Goal: Information Seeking & Learning: Learn about a topic

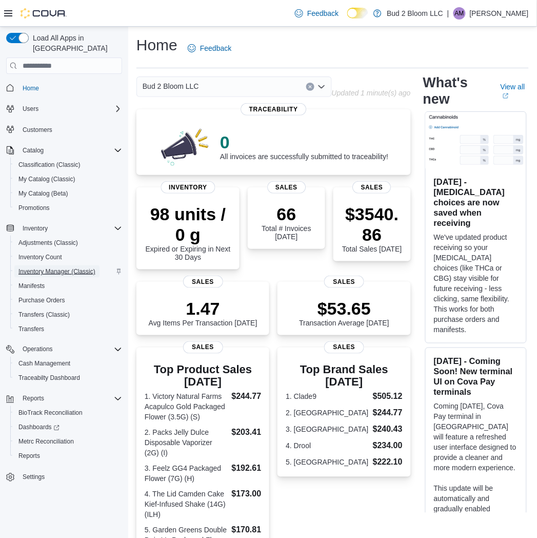
click at [50, 267] on span "Inventory Manager (Classic)" at bounding box center [56, 271] width 77 height 8
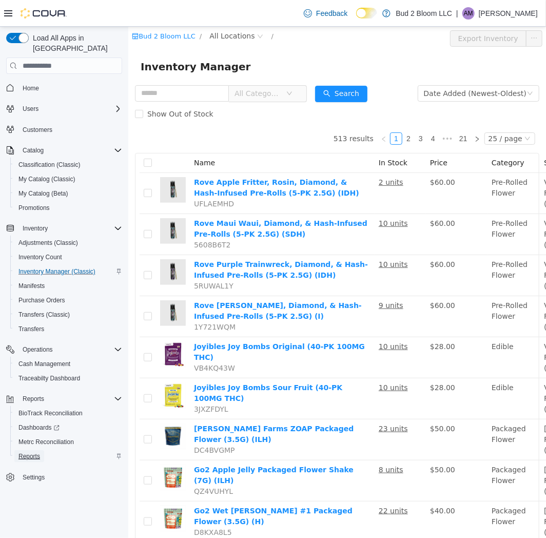
click at [26, 450] on span "Reports" at bounding box center [29, 456] width 22 height 12
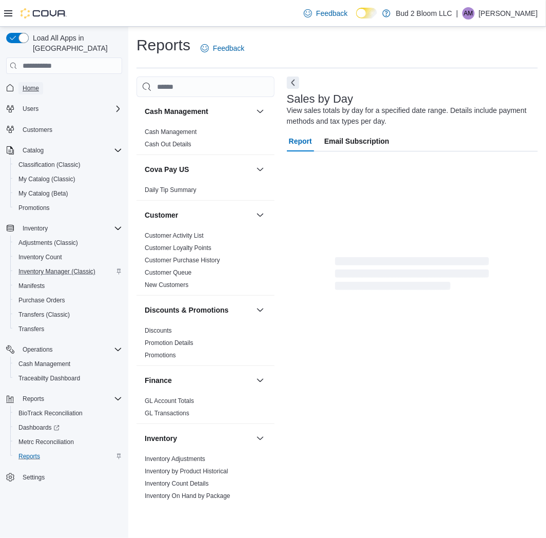
click at [27, 84] on span "Home" at bounding box center [31, 88] width 16 height 8
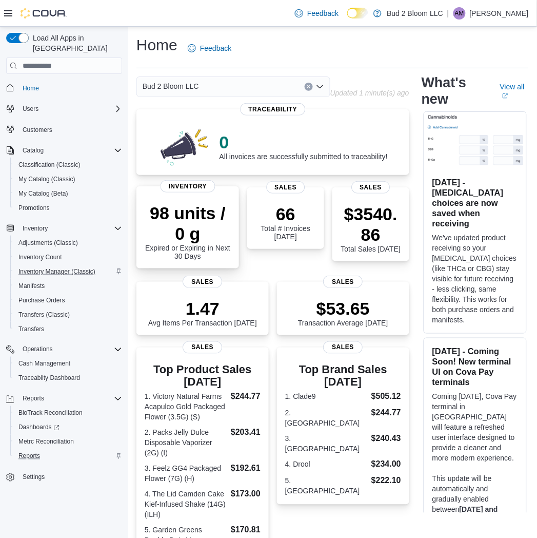
click at [203, 230] on p "98 units / 0 g" at bounding box center [188, 223] width 86 height 41
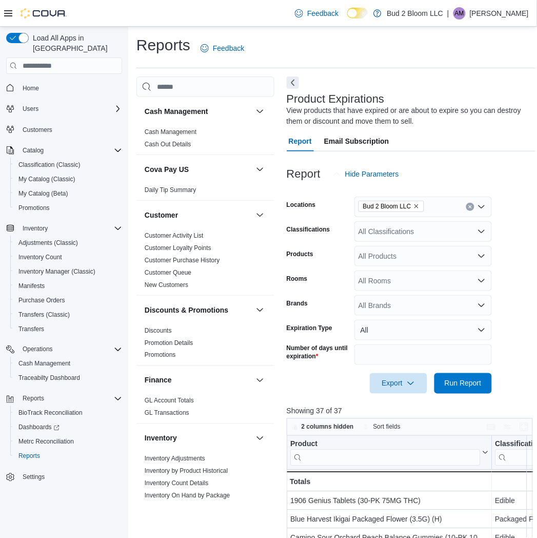
scroll to position [171, 0]
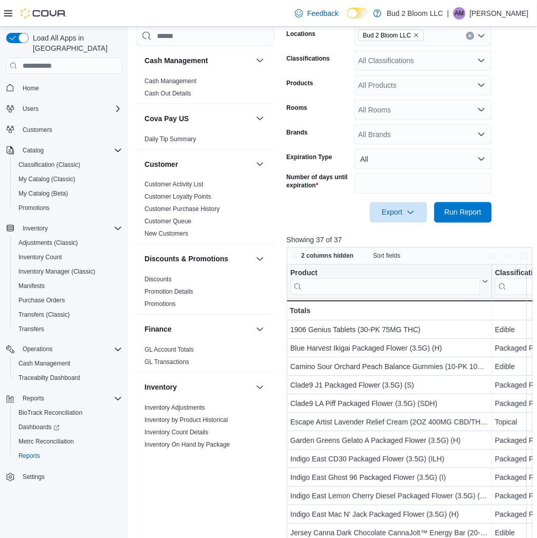
click at [13, 13] on div at bounding box center [35, 13] width 63 height 10
click at [4, 13] on icon at bounding box center [8, 13] width 8 height 8
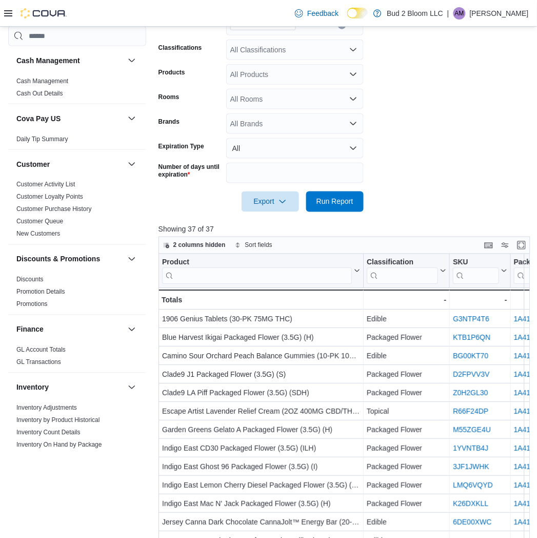
scroll to position [0, 0]
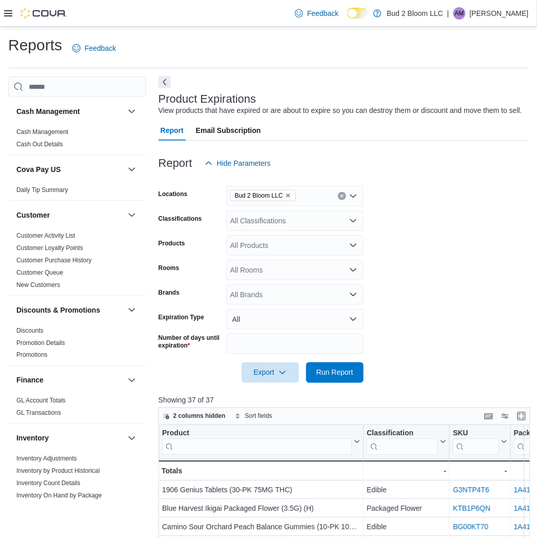
click at [164, 85] on button "Next" at bounding box center [165, 82] width 12 height 12
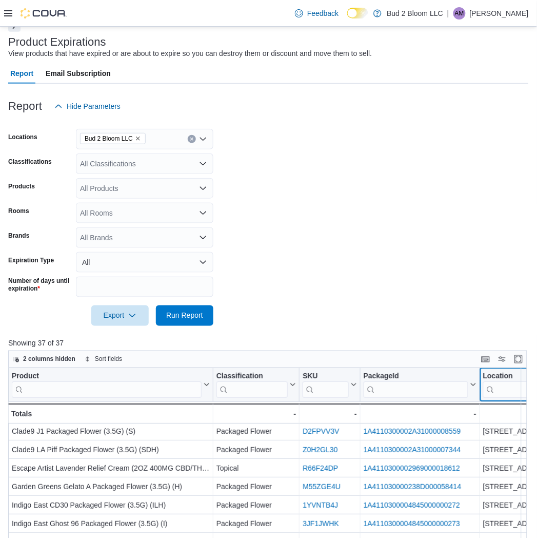
scroll to position [57, 43]
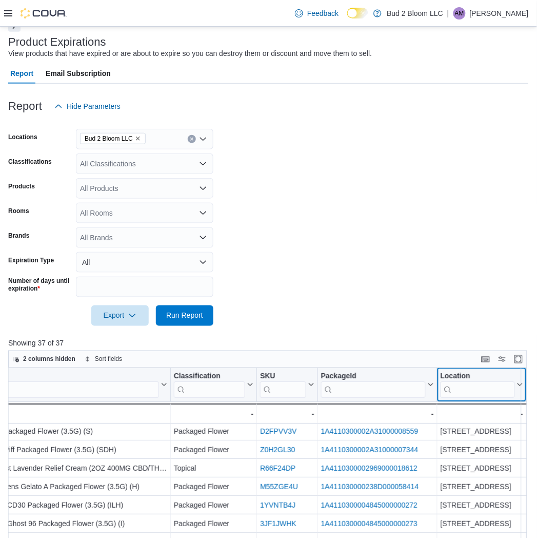
drag, startPoint x: 490, startPoint y: 377, endPoint x: 516, endPoint y: 387, distance: 27.6
click at [516, 387] on icon at bounding box center [519, 385] width 8 height 6
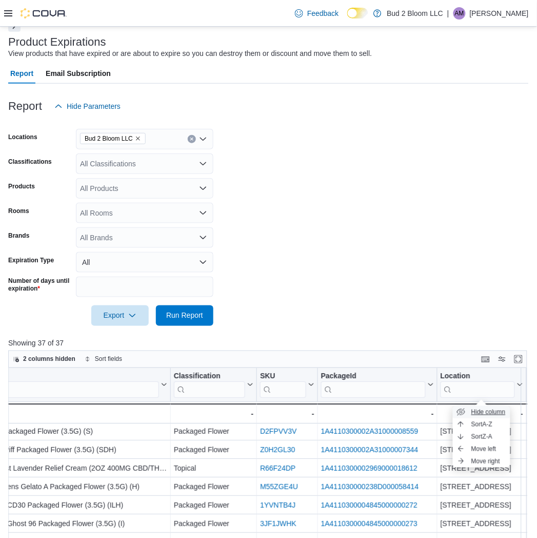
click at [472, 408] on span "Hide column" at bounding box center [489, 412] width 34 height 8
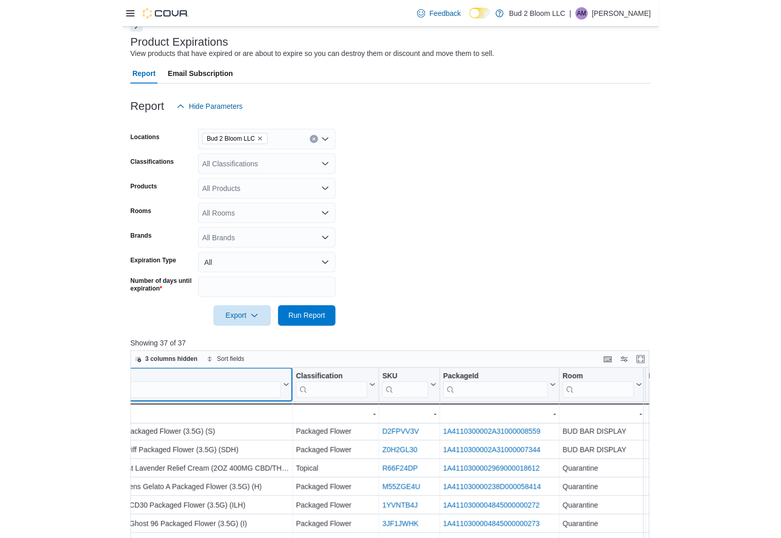
scroll to position [57, 0]
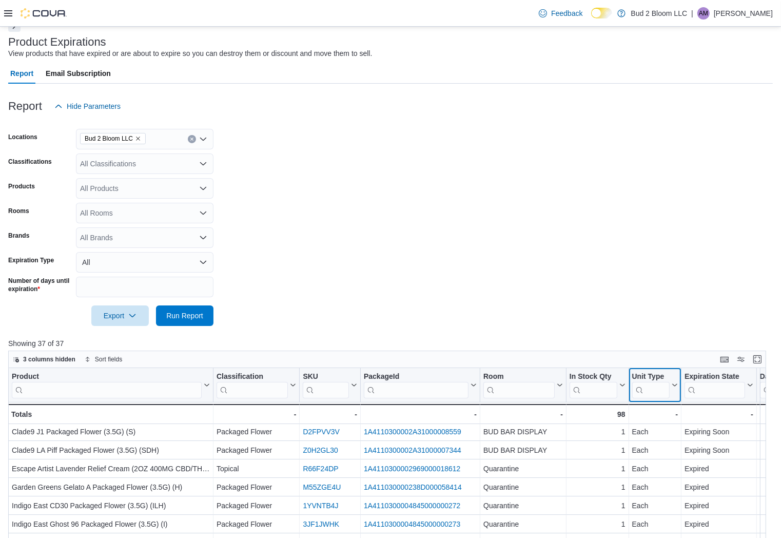
click at [545, 385] on icon at bounding box center [674, 385] width 8 height 6
click at [545, 407] on button "Hide column" at bounding box center [654, 412] width 57 height 12
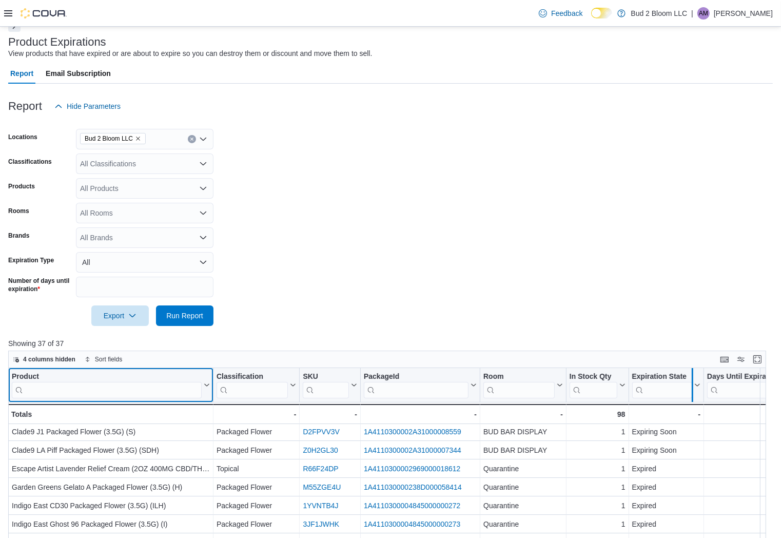
drag, startPoint x: 706, startPoint y: 377, endPoint x: 692, endPoint y: 378, distance: 13.9
click at [545, 378] on div at bounding box center [692, 385] width 8 height 34
drag, startPoint x: 630, startPoint y: 381, endPoint x: 603, endPoint y: 382, distance: 26.2
click at [545, 382] on div at bounding box center [604, 385] width 8 height 34
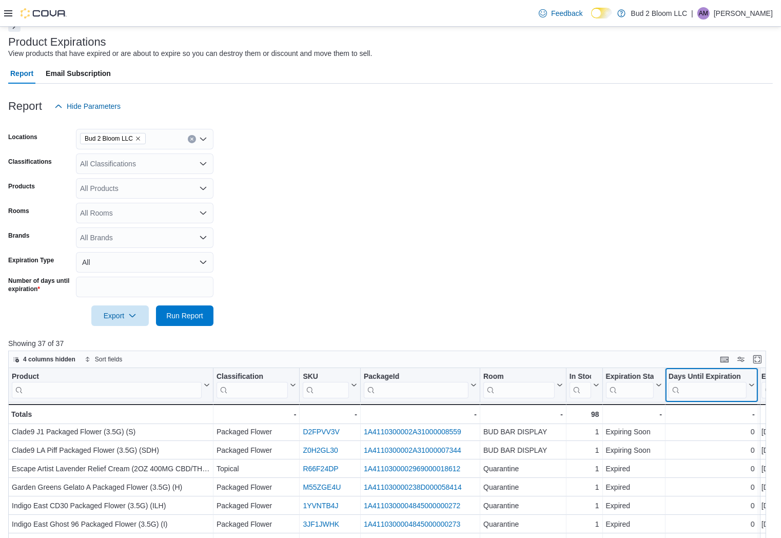
click at [545, 370] on div "Days Until Expiration Click to view column header actions" at bounding box center [712, 385] width 93 height 34
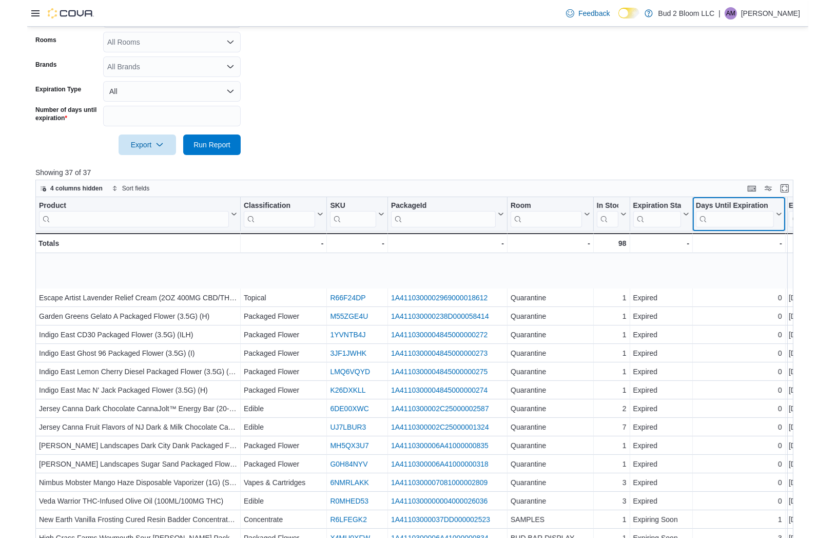
scroll to position [332, 0]
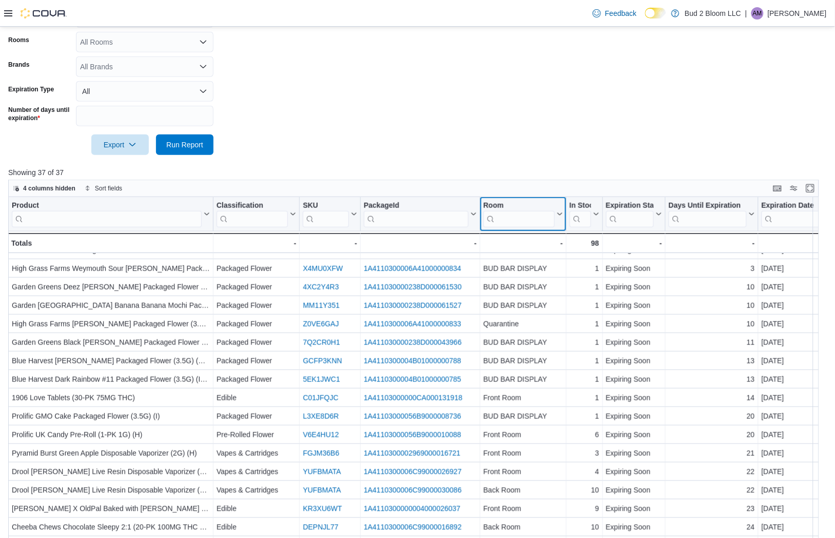
click at [512, 221] on input "search" at bounding box center [518, 219] width 71 height 16
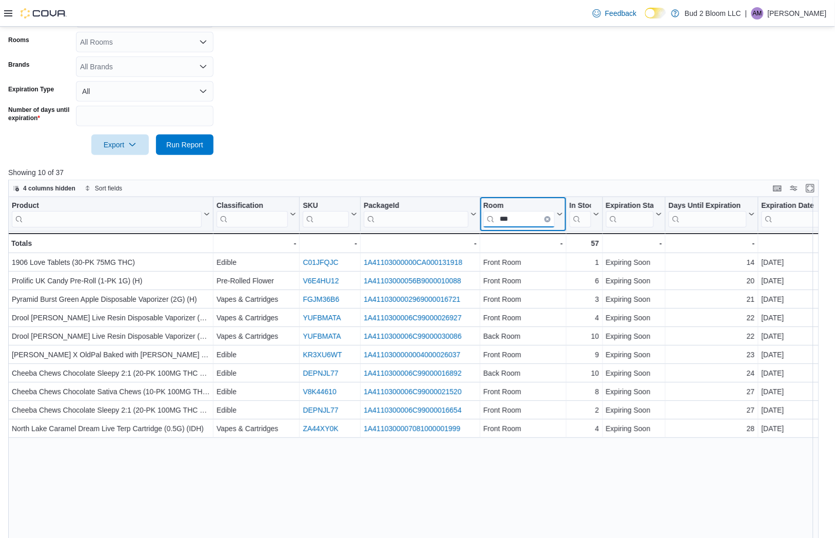
scroll to position [0, 0]
type input "*"
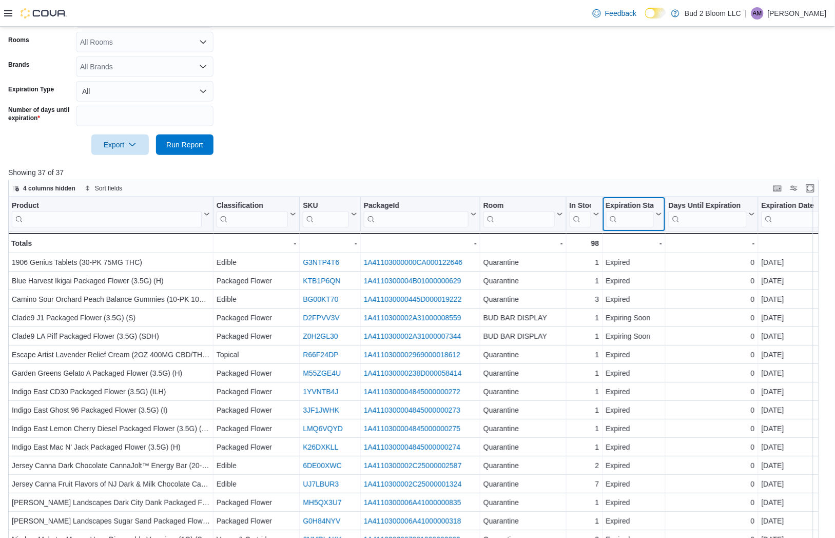
click at [545, 212] on icon at bounding box center [658, 214] width 8 height 6
click at [545, 211] on icon at bounding box center [658, 214] width 8 height 6
click at [545, 253] on span "Sort A-Z" at bounding box center [633, 253] width 21 height 8
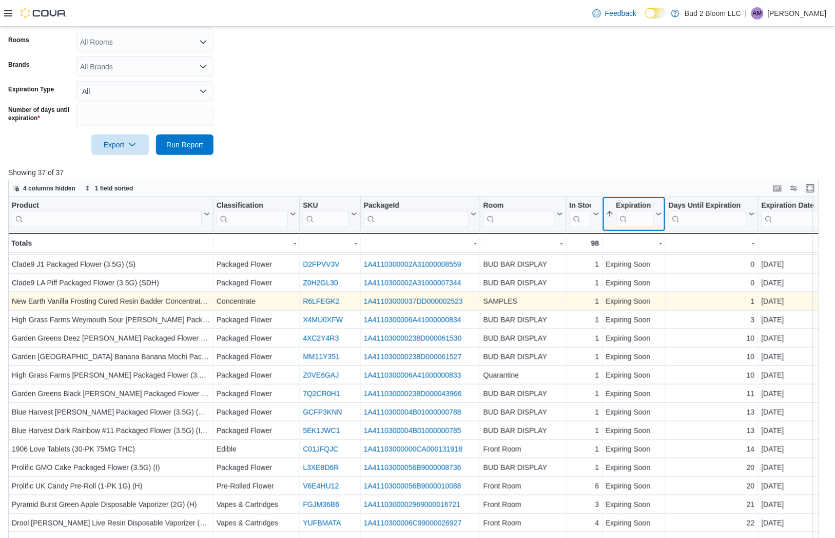
scroll to position [218, 0]
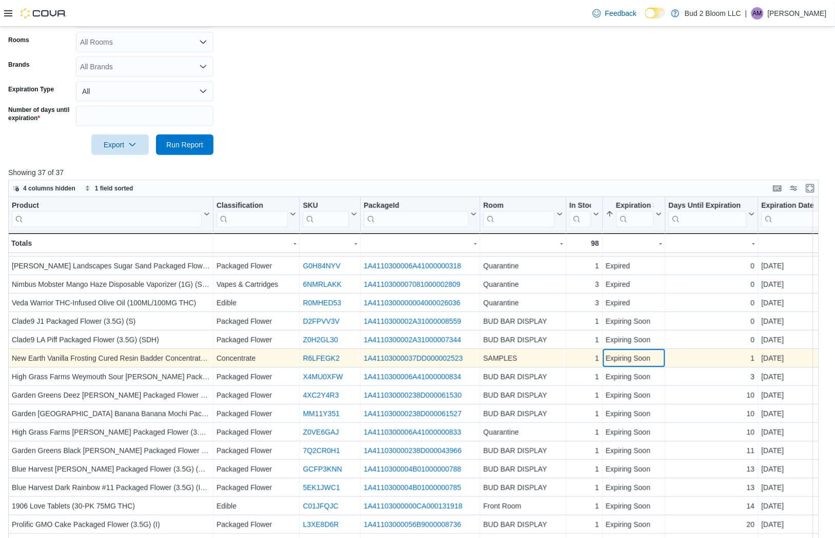
click at [545, 360] on div "Expiring Soon" at bounding box center [634, 359] width 56 height 12
drag, startPoint x: 650, startPoint y: 354, endPoint x: 606, endPoint y: 356, distance: 44.2
click at [545, 356] on div "Expiring Soon" at bounding box center [634, 359] width 56 height 12
